Goal: Task Accomplishment & Management: Complete application form

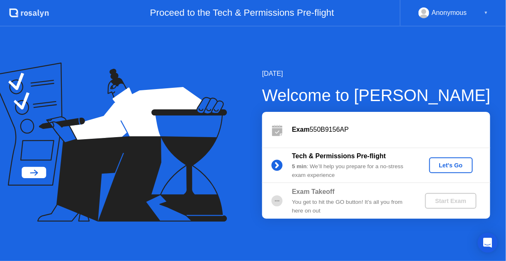
click at [115, 242] on div "[DATE] Welcome to [PERSON_NAME] Exam 550B9156AP Tech & Permissions Pre-flight 5…" at bounding box center [253, 144] width 506 height 235
click at [451, 165] on div "Let's Go" at bounding box center [451, 165] width 37 height 7
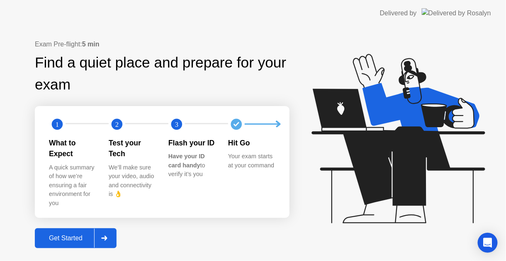
click at [84, 237] on div "Get Started" at bounding box center [65, 238] width 57 height 7
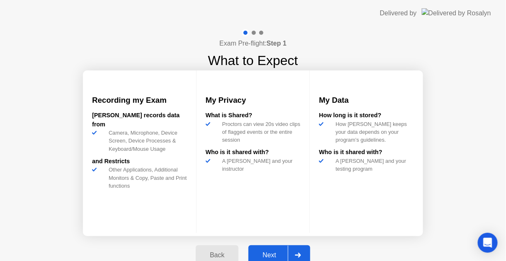
click at [272, 254] on div "Next" at bounding box center [269, 255] width 37 height 7
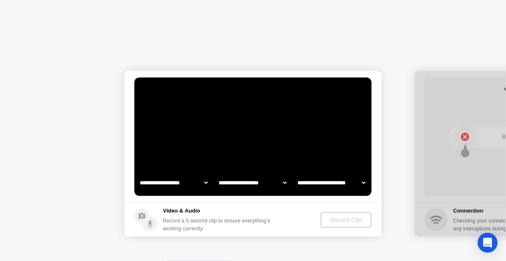
select select "**********"
select select "*******"
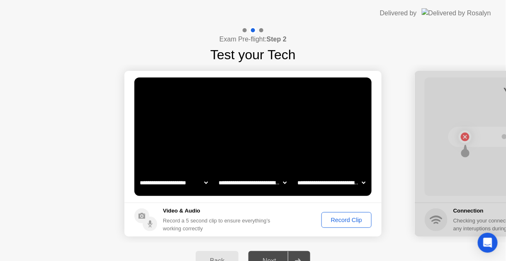
click at [270, 258] on div "Next" at bounding box center [269, 261] width 37 height 7
click at [349, 218] on div "Record Clip" at bounding box center [346, 220] width 44 height 7
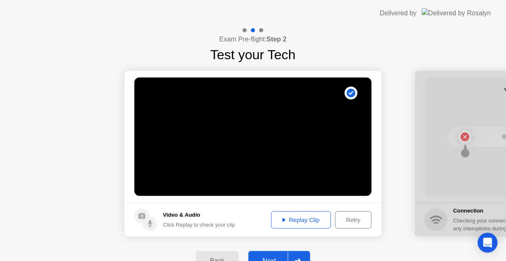
click at [270, 258] on div "Next" at bounding box center [269, 261] width 37 height 7
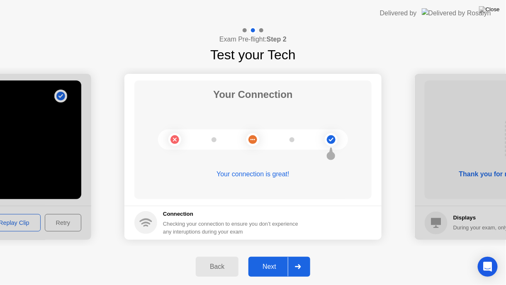
click at [268, 261] on div "Next" at bounding box center [269, 266] width 37 height 7
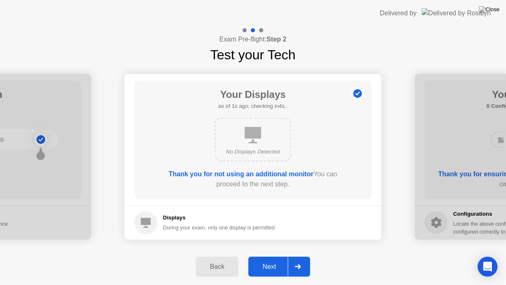
click at [273, 261] on div "Next" at bounding box center [269, 266] width 37 height 7
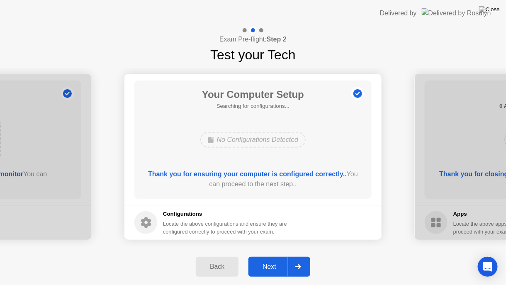
click at [273, 261] on div "Next" at bounding box center [269, 266] width 37 height 7
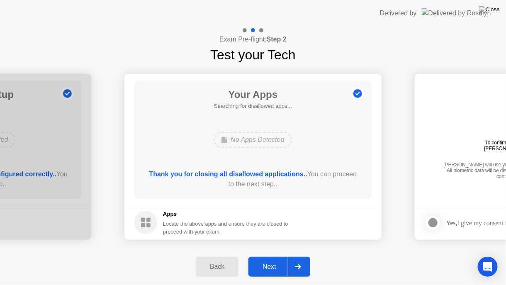
click at [273, 261] on div "Next" at bounding box center [269, 266] width 37 height 7
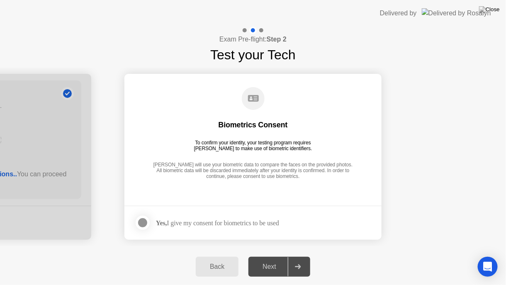
click at [148, 225] on div at bounding box center [143, 223] width 10 height 10
click at [300, 261] on icon at bounding box center [298, 266] width 6 height 5
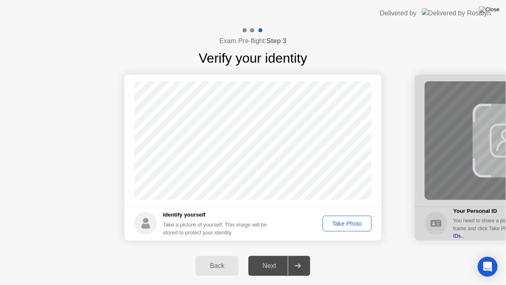
click at [340, 223] on div "Take Photo" at bounding box center [347, 223] width 43 height 7
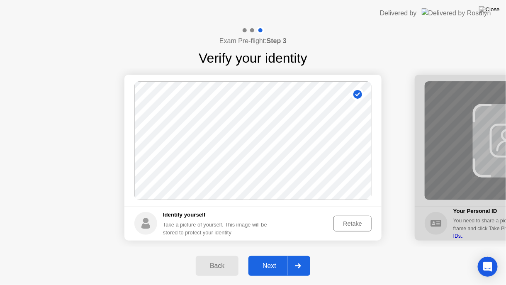
click at [299, 260] on div at bounding box center [298, 265] width 20 height 19
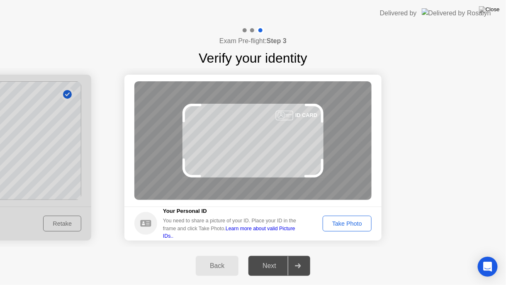
click at [340, 225] on div "Take Photo" at bounding box center [347, 223] width 43 height 7
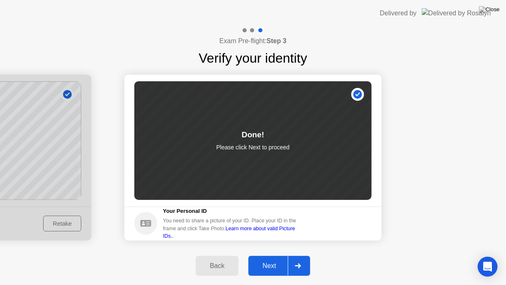
click at [278, 261] on div "Next" at bounding box center [269, 265] width 37 height 7
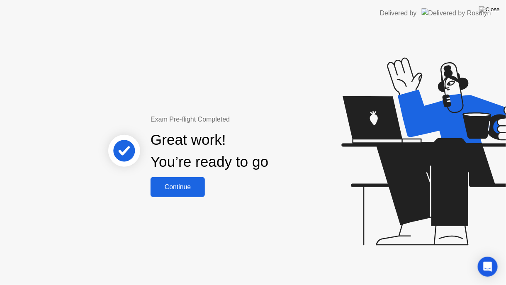
click at [180, 187] on div "Continue" at bounding box center [177, 186] width 49 height 7
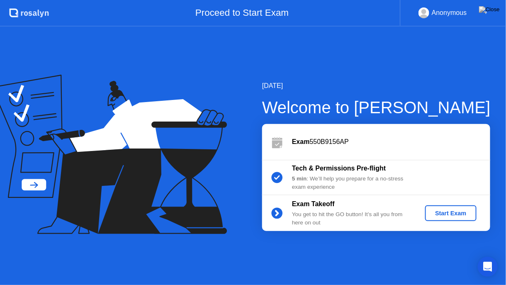
click at [455, 213] on div "Start Exam" at bounding box center [451, 213] width 44 height 7
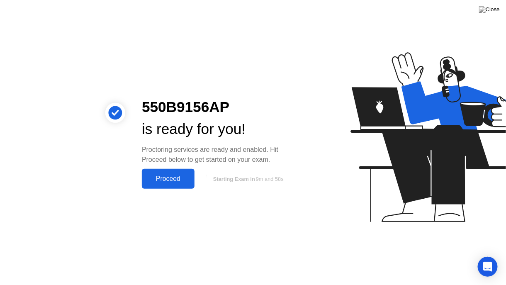
click at [172, 179] on div "Proceed" at bounding box center [168, 178] width 48 height 7
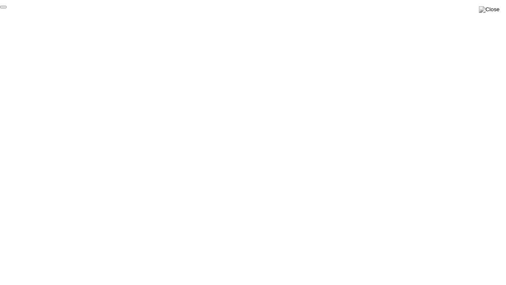
click div "End Proctoring Session"
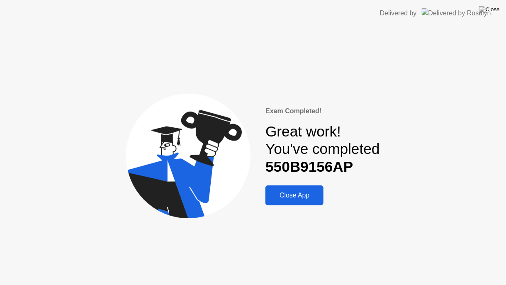
click at [289, 192] on div "Close App" at bounding box center [294, 195] width 53 height 7
